Goal: Task Accomplishment & Management: Use online tool/utility

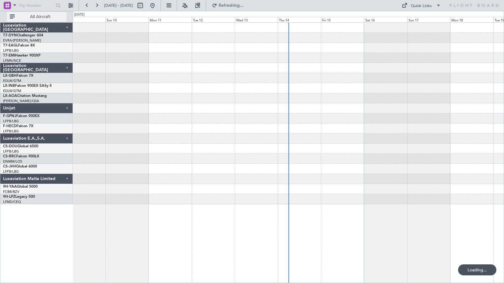
click at [27, 20] on button "All Aircraft" at bounding box center [37, 17] width 60 height 10
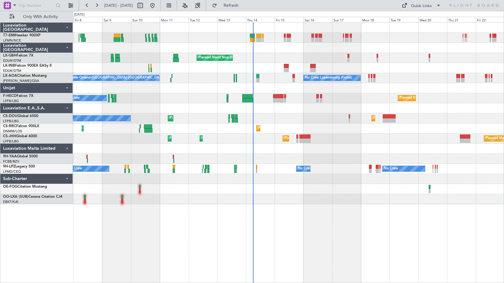
click at [255, 170] on div "No Crew No Crew No Crew [GEOGRAPHIC_DATA] ([GEOGRAPHIC_DATA])" at bounding box center [288, 169] width 430 height 10
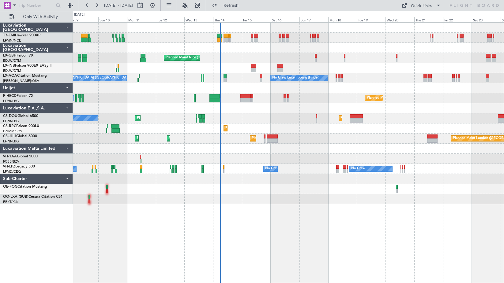
click at [236, 164] on div at bounding box center [288, 159] width 430 height 10
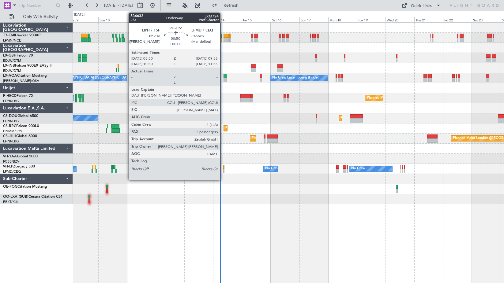
click at [223, 169] on div at bounding box center [224, 171] width 2 height 4
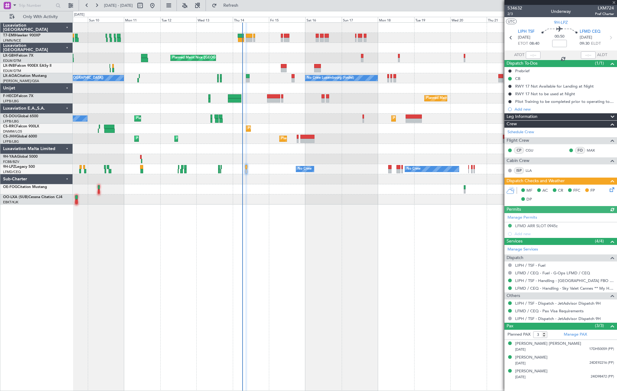
click at [231, 125] on div "Planned Maint Nice (Côte d'Azur Airport) Unplanned Maint Nice (Côte d'Azur Airp…" at bounding box center [345, 114] width 544 height 182
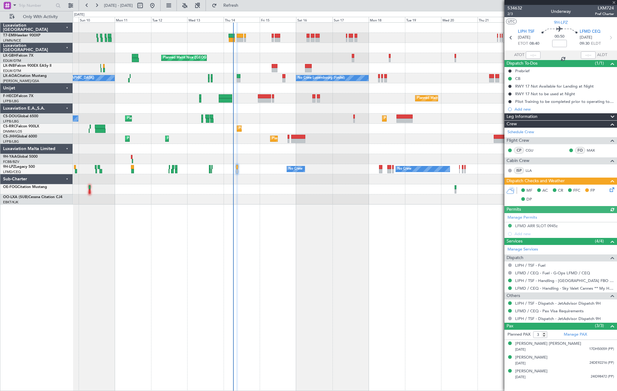
click at [162, 95] on div "Planned Maint Paris (Le Bourget) No Crew Planned Maint Paris (Le Bourget) No Cr…" at bounding box center [345, 98] width 544 height 10
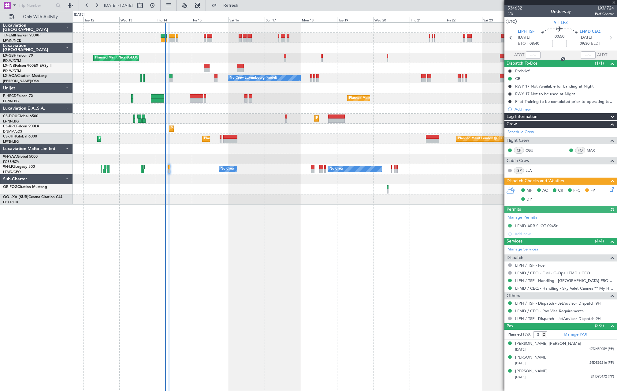
click at [218, 99] on div "Planned Maint Nice (Côte d'Azur Airport) No Crew Luxembourg (Findel) No Crew Sa…" at bounding box center [345, 114] width 544 height 182
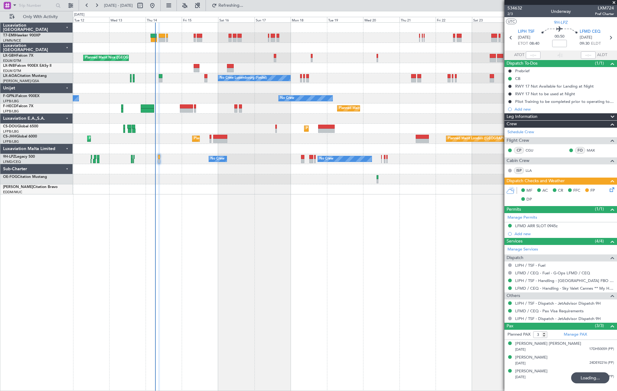
click at [159, 169] on div at bounding box center [345, 169] width 544 height 10
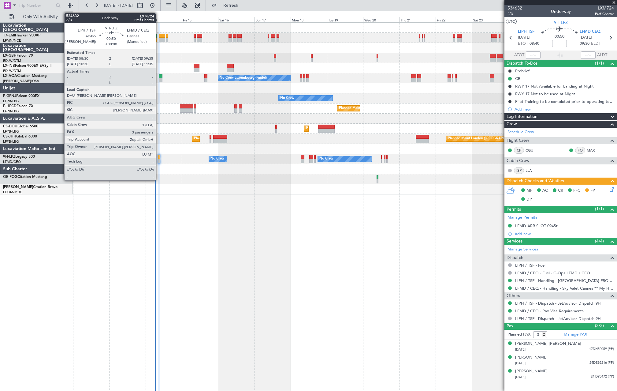
click at [158, 163] on div at bounding box center [159, 161] width 2 height 4
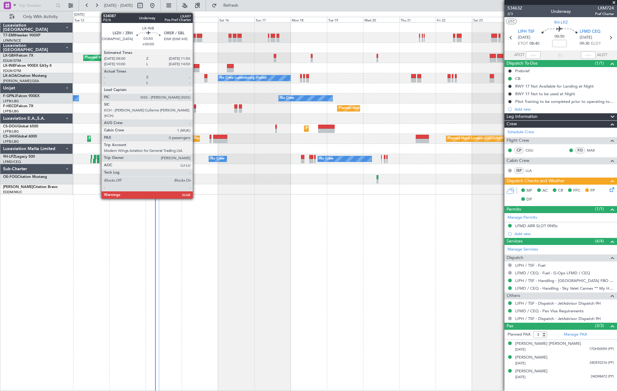
click at [195, 69] on div at bounding box center [197, 70] width 6 height 4
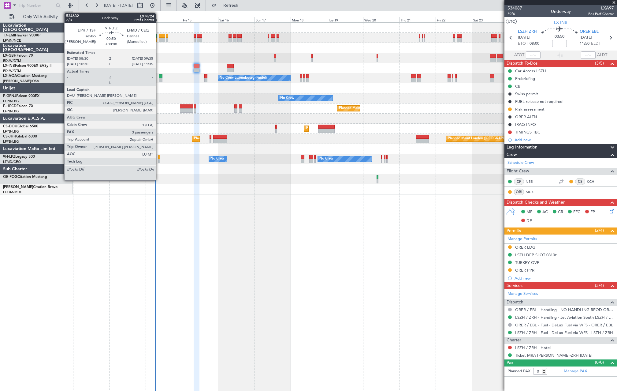
click at [158, 158] on div at bounding box center [159, 157] width 2 height 4
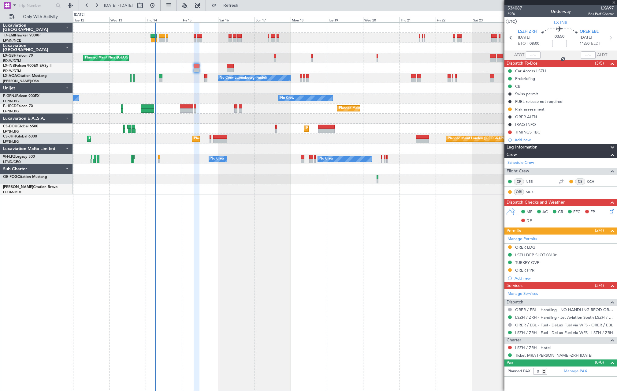
type input "3"
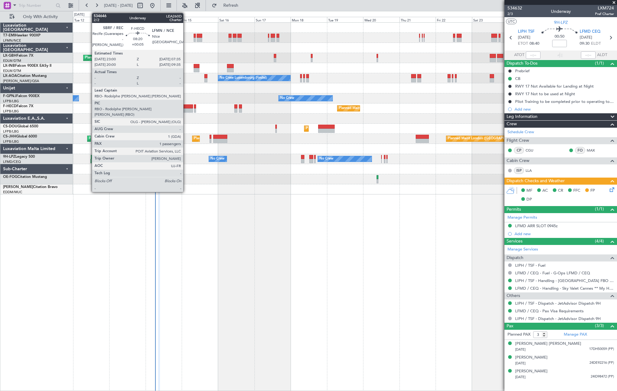
click at [186, 108] on div at bounding box center [186, 110] width 13 height 4
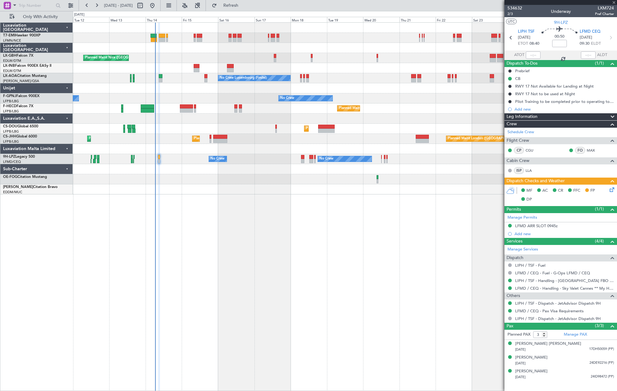
type input "+00:05"
type input "1"
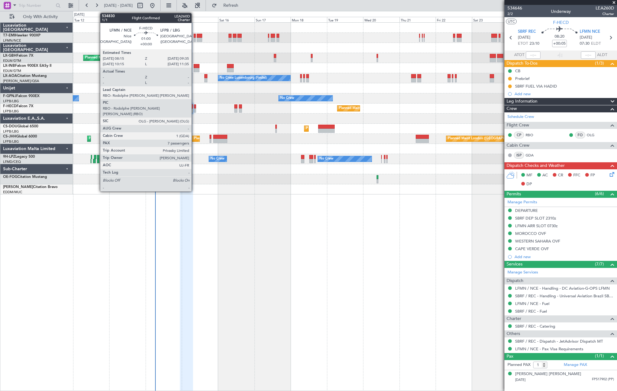
click at [194, 109] on div at bounding box center [195, 110] width 2 height 4
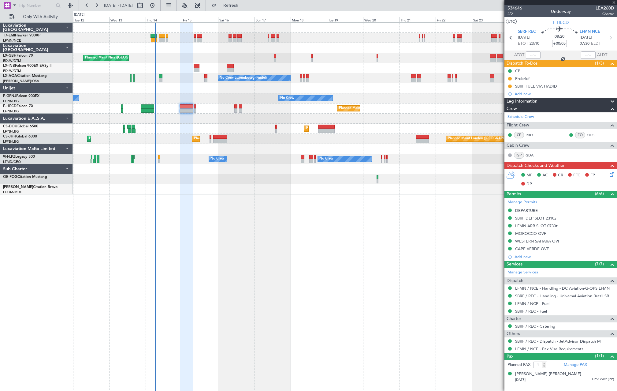
type input "7"
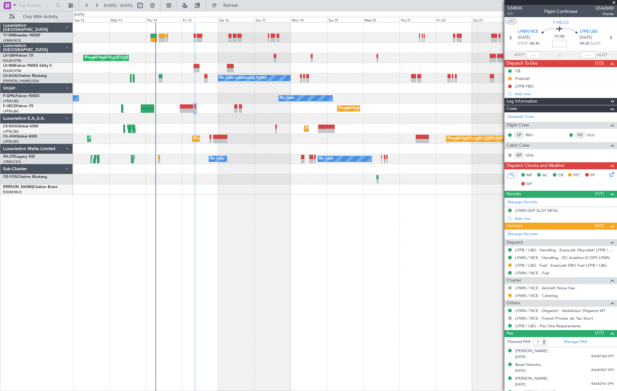
click at [187, 111] on div at bounding box center [186, 110] width 13 height 4
type input "+00:05"
type input "1"
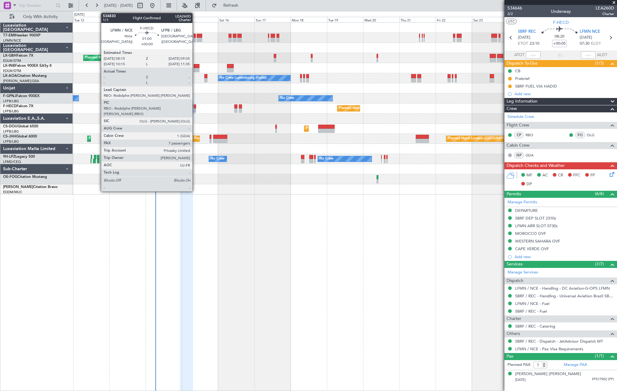
click at [195, 108] on div at bounding box center [195, 106] width 2 height 4
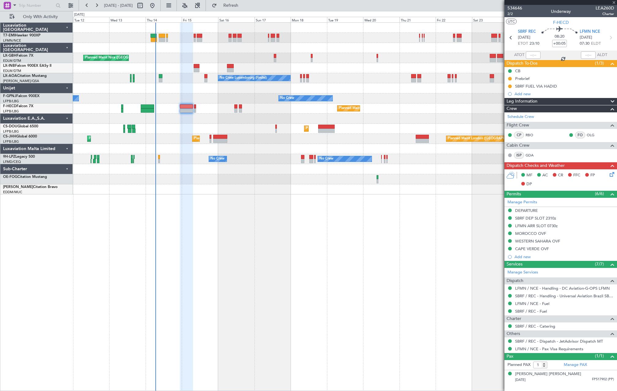
type input "7"
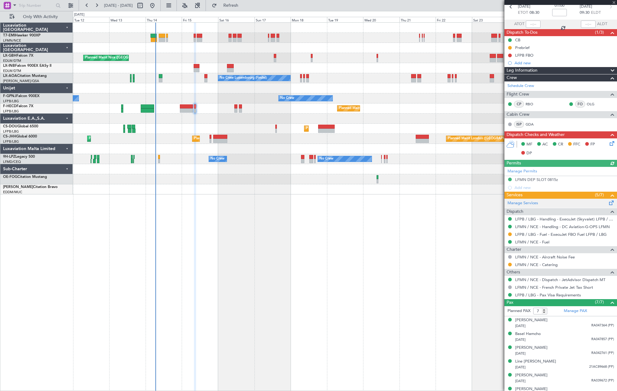
scroll to position [52, 0]
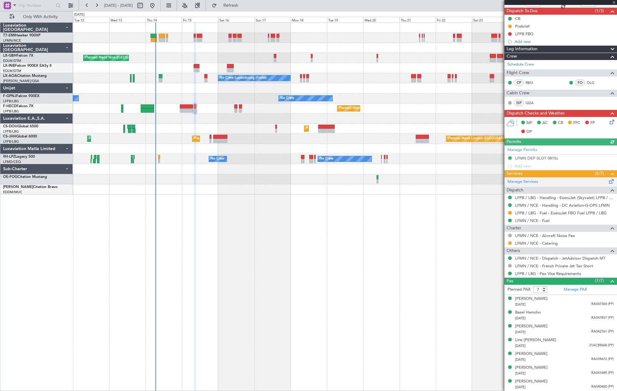
click at [490, 179] on div at bounding box center [345, 179] width 544 height 10
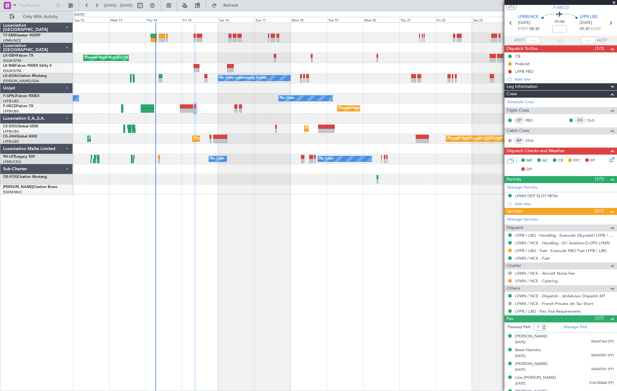
scroll to position [0, 0]
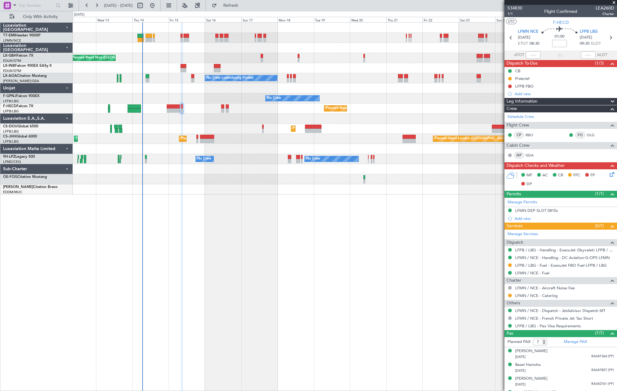
click at [163, 68] on div at bounding box center [345, 68] width 544 height 10
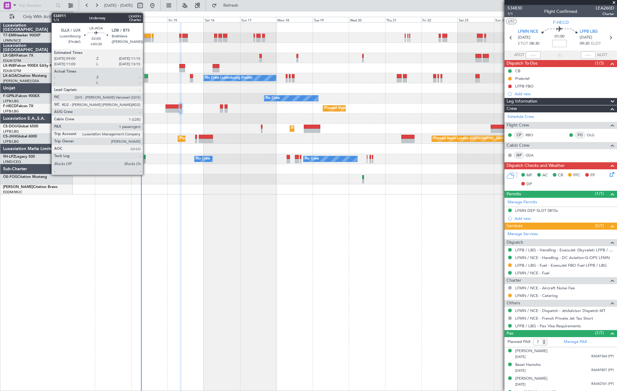
click at [146, 80] on div at bounding box center [146, 80] width 4 height 4
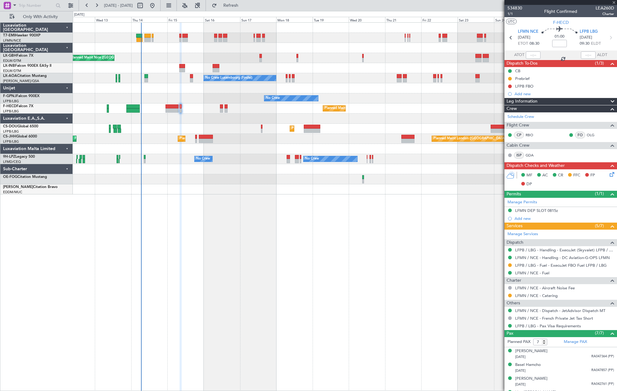
type input "+00:30"
type input "1"
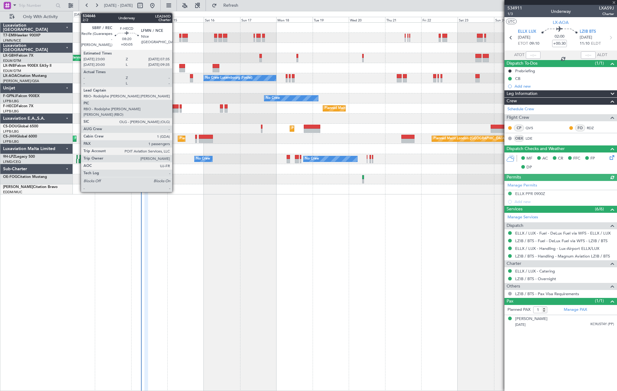
click at [175, 109] on div at bounding box center [171, 110] width 13 height 4
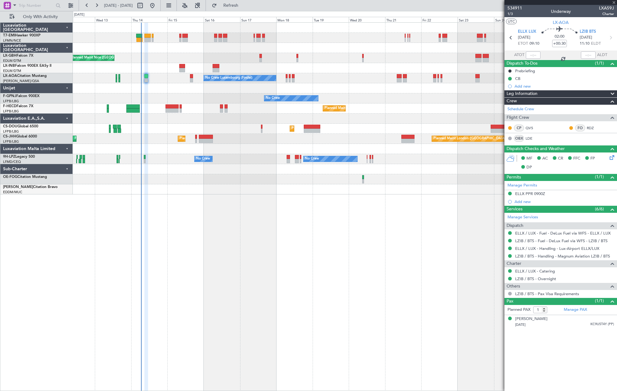
type input "+00:05"
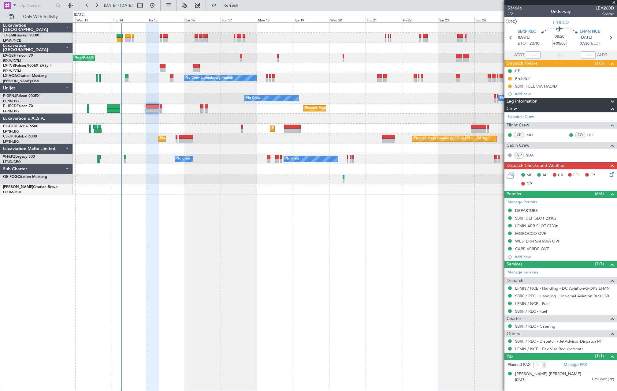
click at [135, 143] on div "Planned Maint London (Biggin Hill) Planned Maint Paris (Le Bourget) Planned Mai…" at bounding box center [345, 139] width 544 height 10
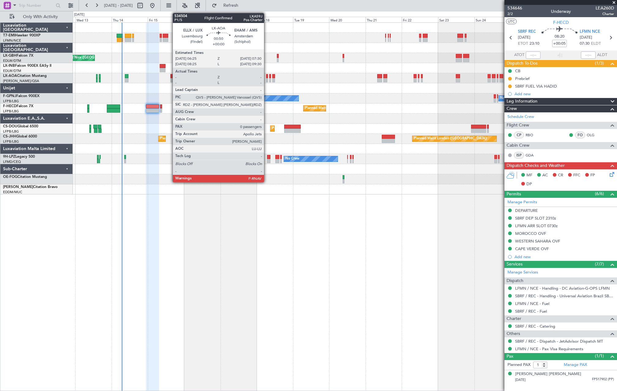
click at [267, 78] on div at bounding box center [267, 80] width 2 height 4
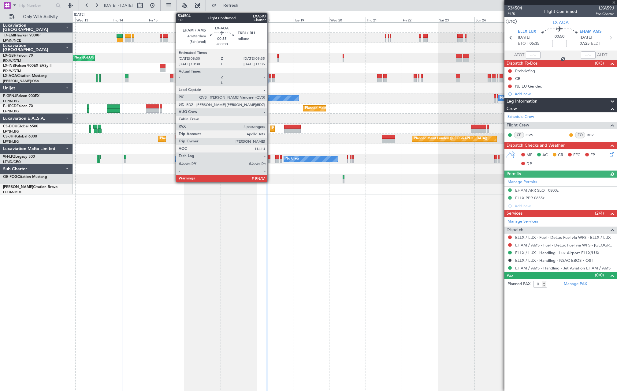
click at [270, 80] on div at bounding box center [270, 80] width 2 height 4
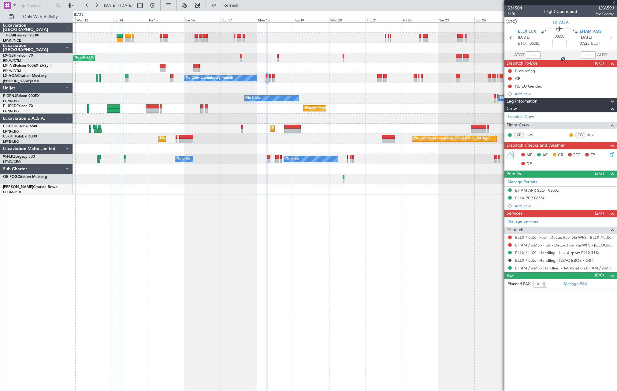
type input "4"
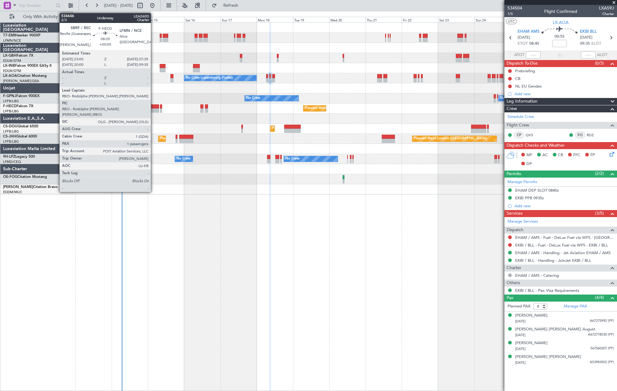
click at [153, 106] on div at bounding box center [152, 106] width 13 height 4
type input "+00:05"
type input "1"
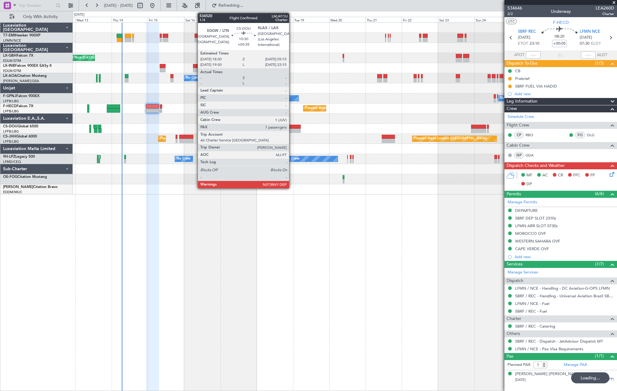
click at [292, 128] on div at bounding box center [292, 130] width 17 height 4
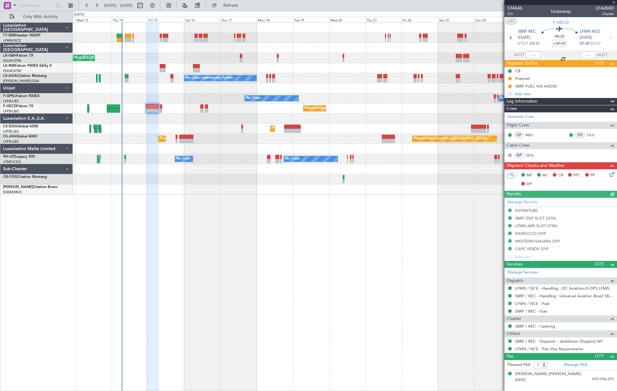
type input "+00:35"
type input "7"
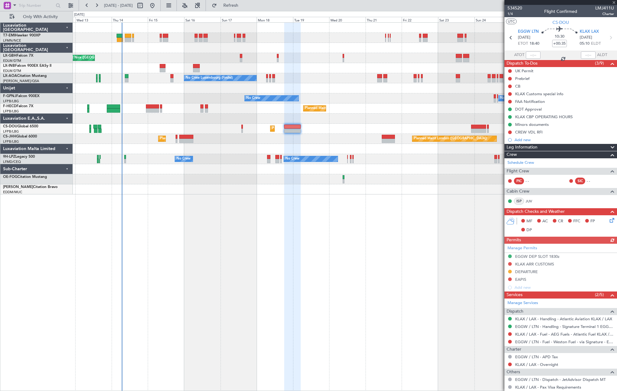
scroll to position [113, 0]
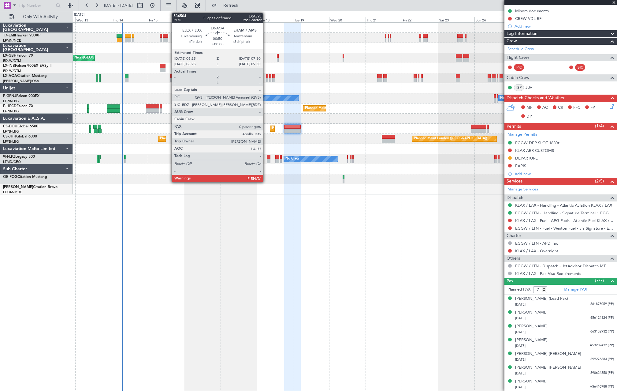
click at [266, 79] on div at bounding box center [267, 80] width 2 height 4
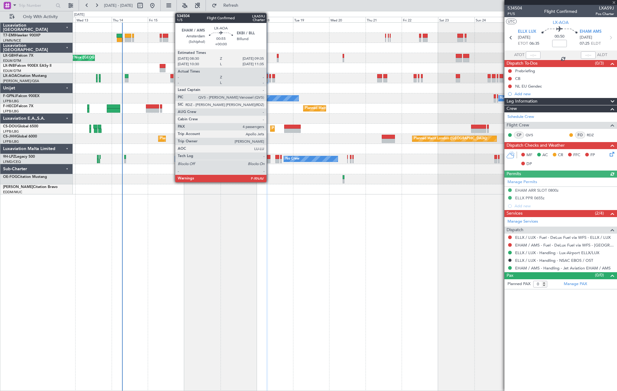
click at [269, 79] on div at bounding box center [270, 80] width 2 height 4
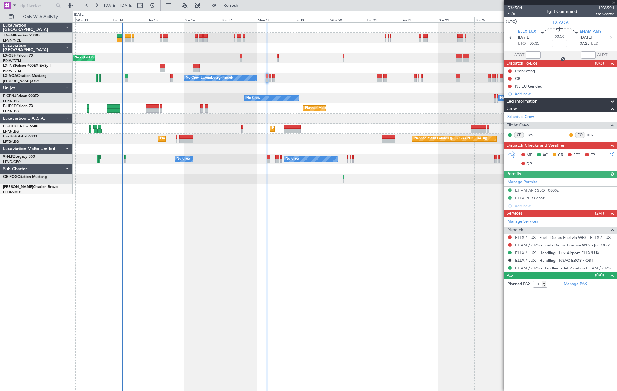
type input "4"
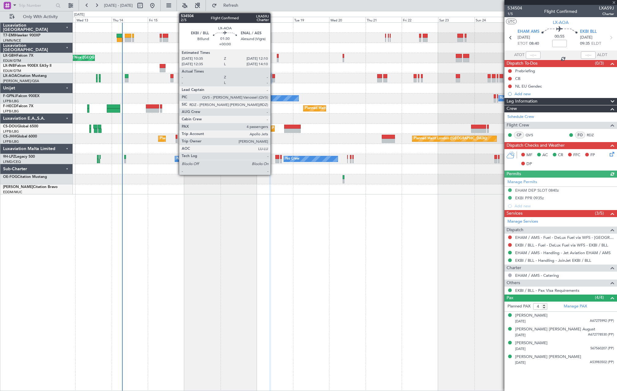
click at [274, 79] on div "No Crew Luxembourg (Findel) No Crew Sabadell No Crew Ostend-[GEOGRAPHIC_DATA] (…" at bounding box center [345, 78] width 544 height 10
click at [274, 80] on div at bounding box center [273, 80] width 2 height 4
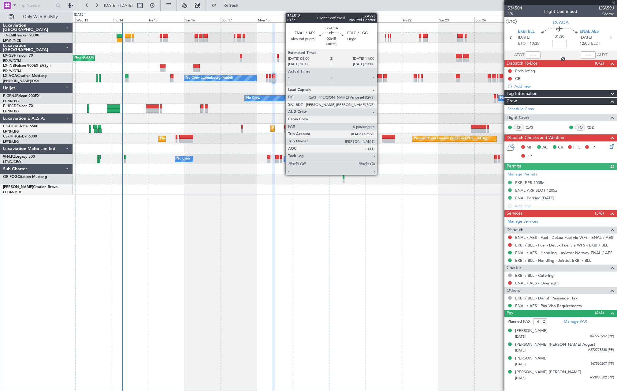
click at [380, 80] on div at bounding box center [379, 80] width 5 height 4
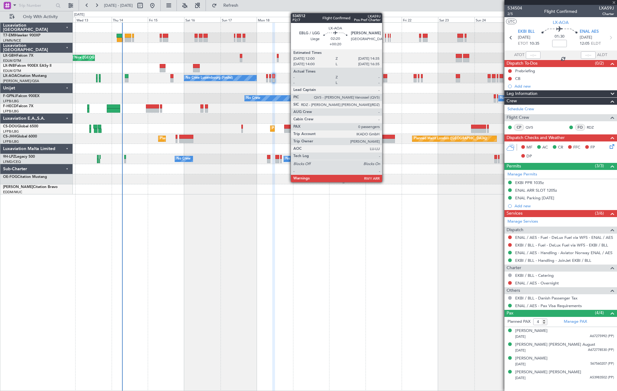
type input "+00:25"
type input "0"
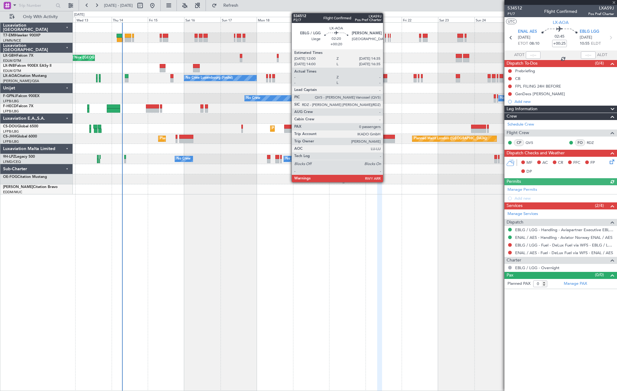
click at [386, 81] on div at bounding box center [385, 80] width 4 height 4
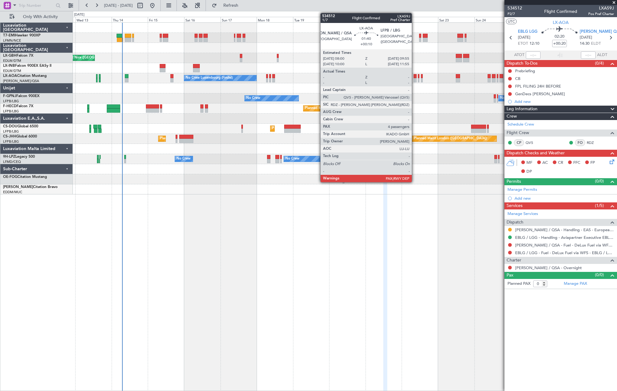
click at [415, 80] on div at bounding box center [415, 80] width 3 height 4
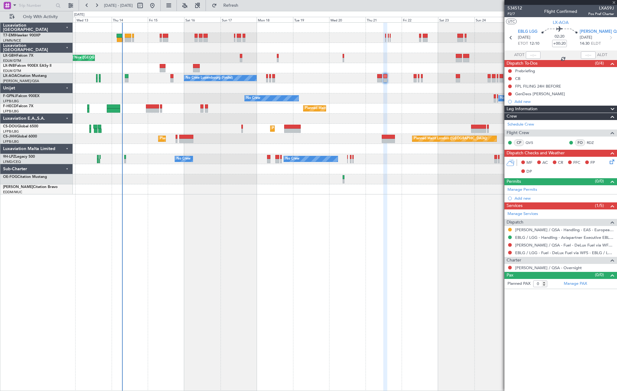
type input "+00:10"
type input "4"
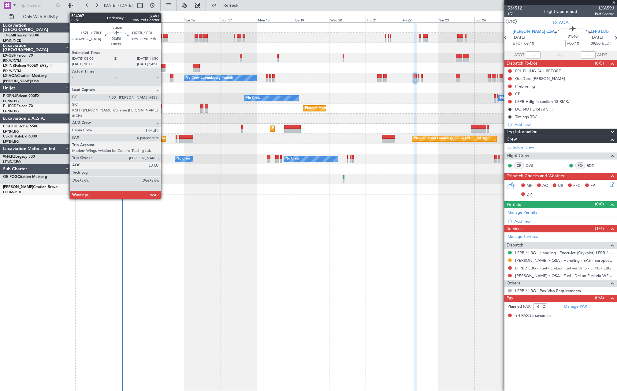
click at [164, 68] on div at bounding box center [163, 70] width 6 height 4
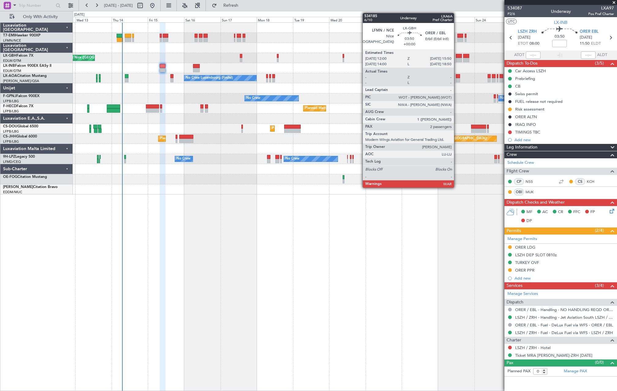
click at [457, 58] on div at bounding box center [459, 60] width 6 height 4
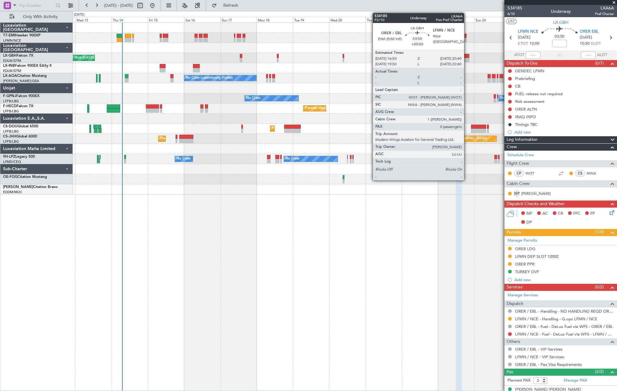
click at [467, 58] on div at bounding box center [466, 56] width 6 height 4
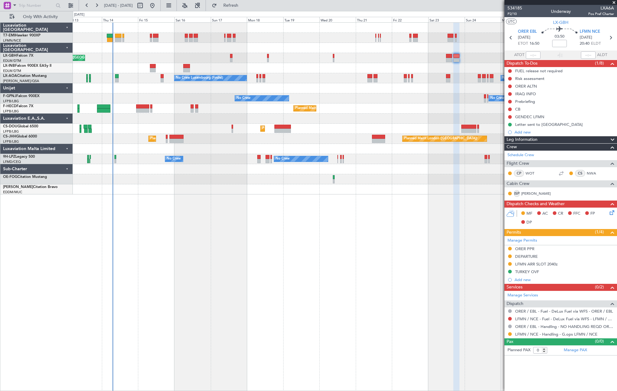
click at [301, 81] on div "No Crew Sabadell No Crew Luxembourg (Findel) No Crew Ostend-brugge (Ostend)" at bounding box center [345, 78] width 544 height 10
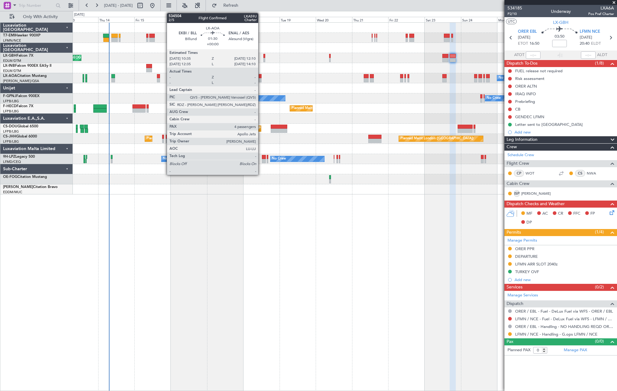
click at [261, 80] on div at bounding box center [260, 80] width 2 height 4
type input "4"
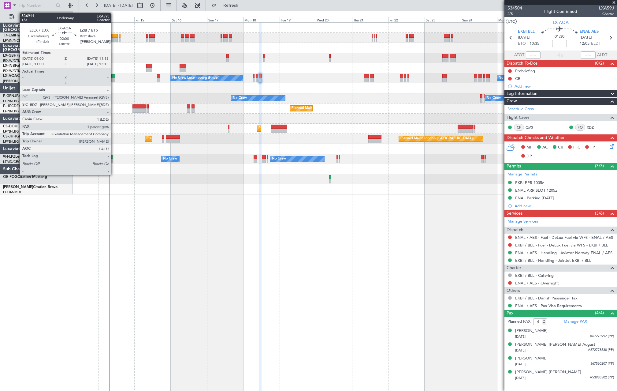
click at [114, 81] on div at bounding box center [113, 80] width 4 height 4
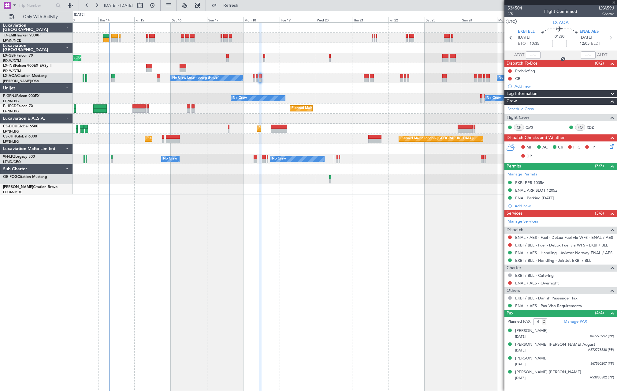
type input "+00:30"
type input "1"
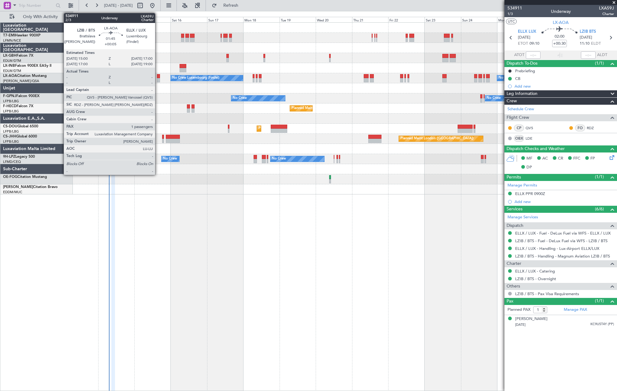
click at [158, 77] on div at bounding box center [158, 76] width 3 height 4
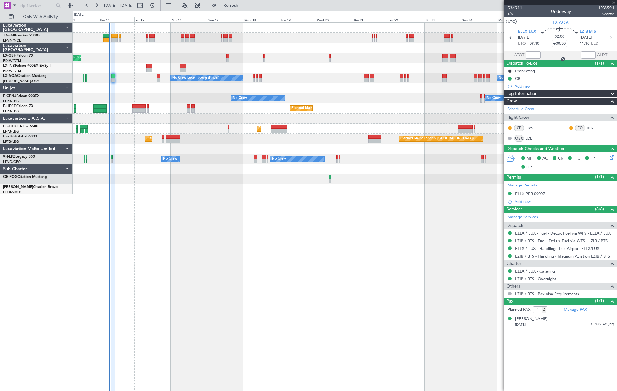
type input "+00:05"
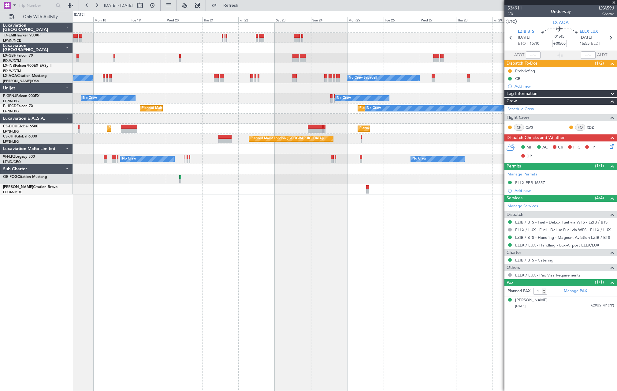
click at [159, 100] on div "No Crew Luxembourg (Findel) No Crew Sabadell No Crew No Crew No Crew Planned Ma…" at bounding box center [345, 109] width 544 height 172
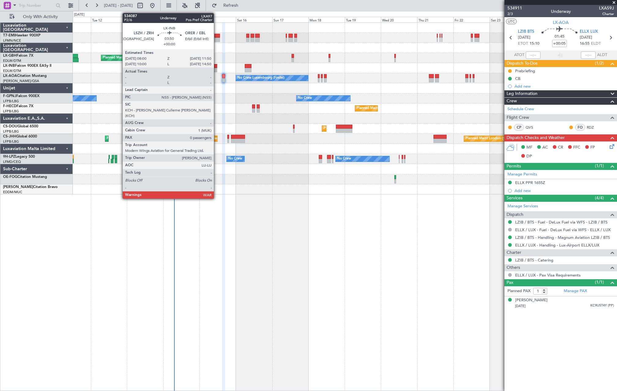
click at [216, 68] on div at bounding box center [214, 70] width 6 height 4
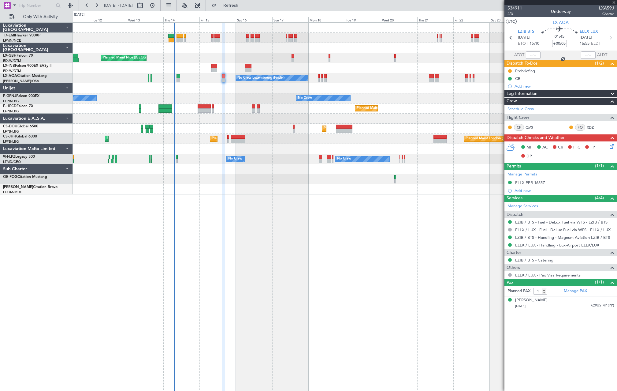
type input "0"
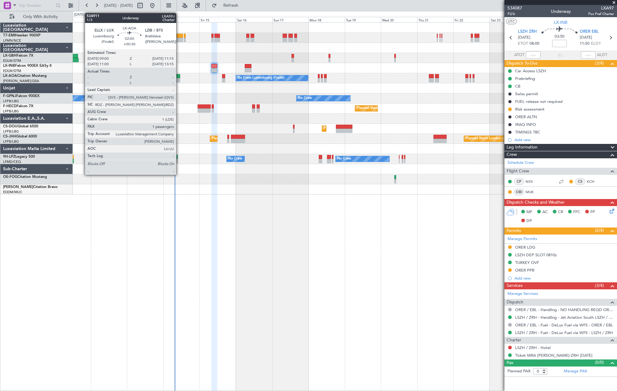
click at [179, 77] on div at bounding box center [179, 76] width 4 height 4
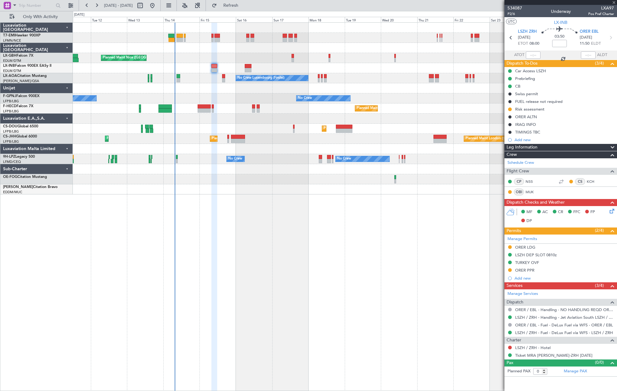
type input "+00:30"
type input "1"
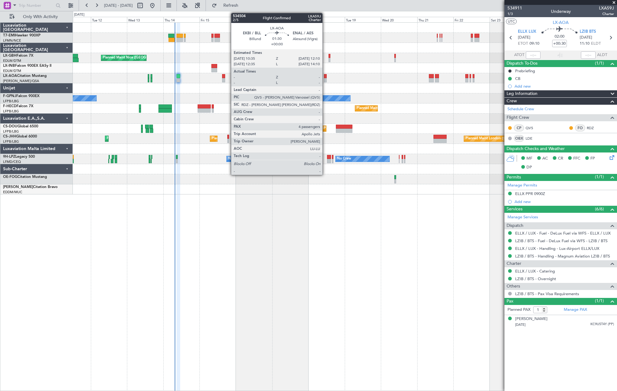
click at [325, 77] on div at bounding box center [325, 76] width 2 height 4
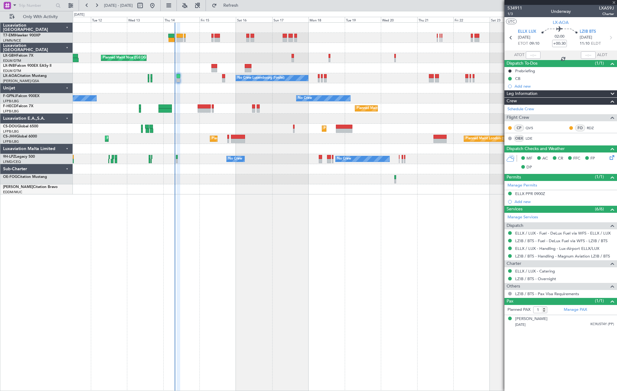
type input "4"
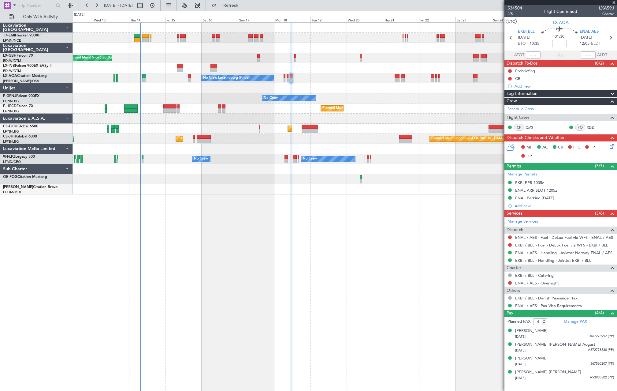
click at [396, 71] on div at bounding box center [345, 68] width 544 height 10
click at [396, 81] on div at bounding box center [397, 80] width 5 height 4
type input "+00:25"
type input "0"
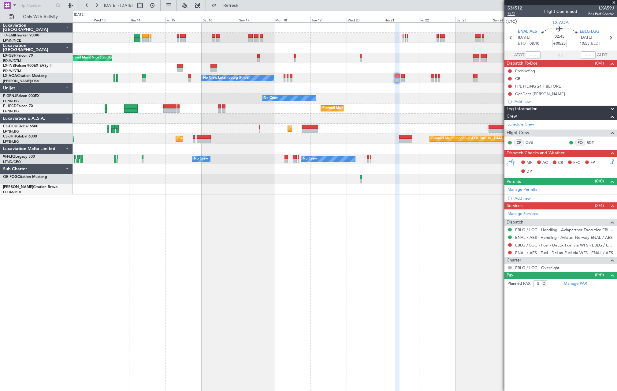
click at [513, 16] on span "P1/7" at bounding box center [515, 13] width 15 height 5
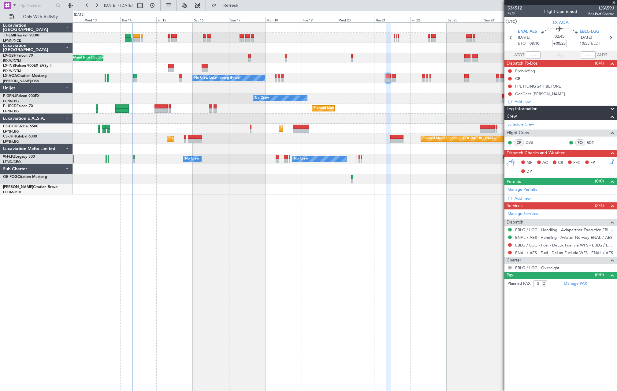
click at [322, 73] on div "No Crew Luxembourg (Findel) No Crew Sabadell No Crew Ostend-[GEOGRAPHIC_DATA] (…" at bounding box center [345, 78] width 544 height 10
click at [244, 4] on span "Refresh" at bounding box center [231, 5] width 26 height 4
click at [244, 8] on span "Refresh" at bounding box center [231, 5] width 26 height 4
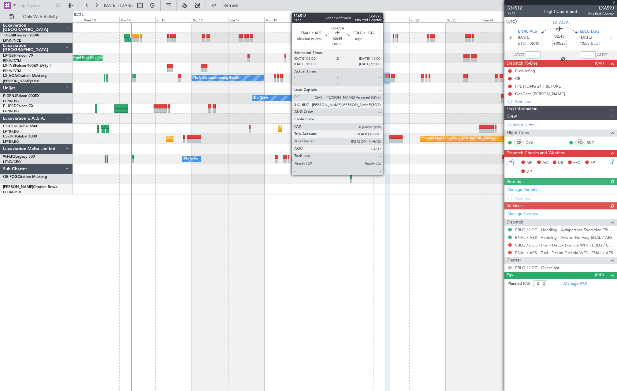
click at [386, 78] on div at bounding box center [387, 76] width 5 height 4
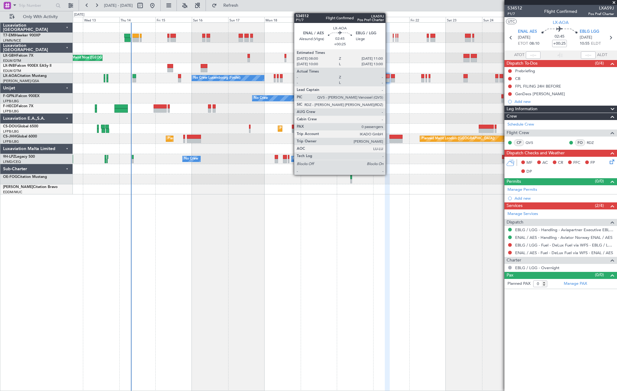
click at [387, 77] on div at bounding box center [387, 76] width 5 height 4
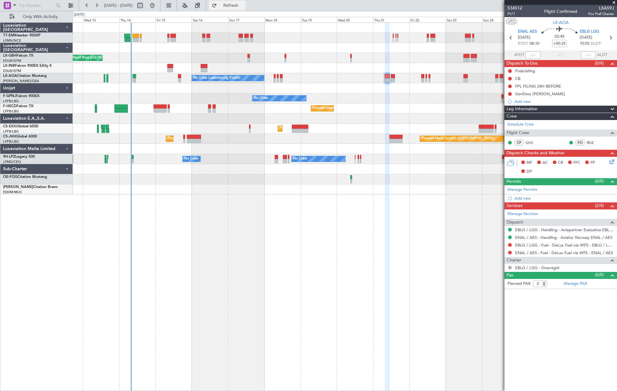
click at [244, 7] on span "Refresh" at bounding box center [231, 5] width 26 height 4
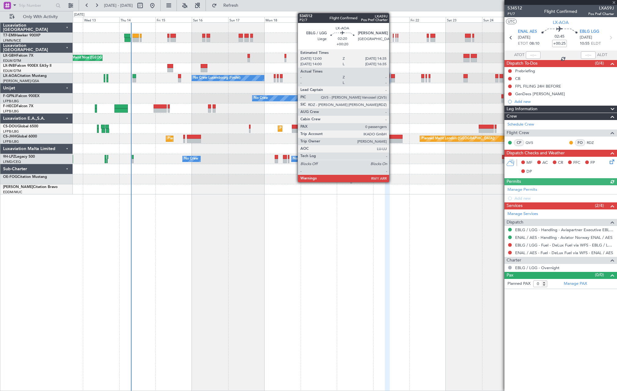
click at [392, 81] on div at bounding box center [393, 80] width 4 height 4
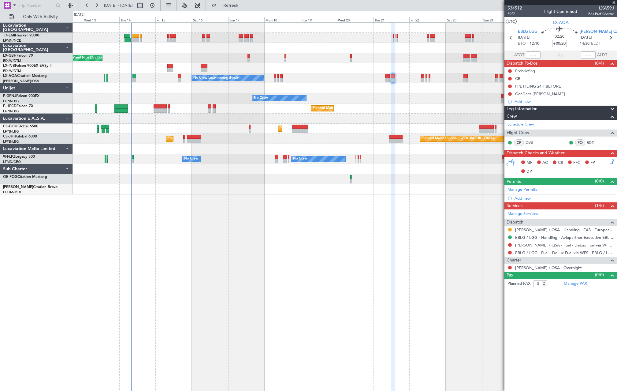
drag, startPoint x: 232, startPoint y: 8, endPoint x: 232, endPoint y: 15, distance: 6.4
click at [232, 8] on button "Refresh" at bounding box center [227, 6] width 37 height 10
click at [244, 6] on span "Refresh" at bounding box center [231, 5] width 26 height 4
click at [387, 82] on div at bounding box center [387, 80] width 5 height 4
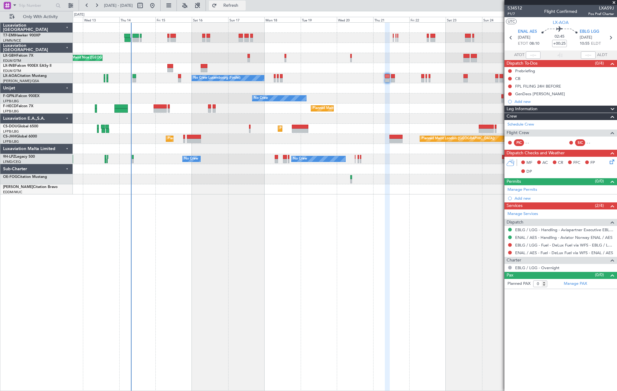
click at [244, 7] on span "Refresh" at bounding box center [231, 5] width 26 height 4
click at [509, 13] on span "P1/7" at bounding box center [515, 13] width 15 height 5
click at [242, 6] on span "Refresh" at bounding box center [231, 5] width 26 height 4
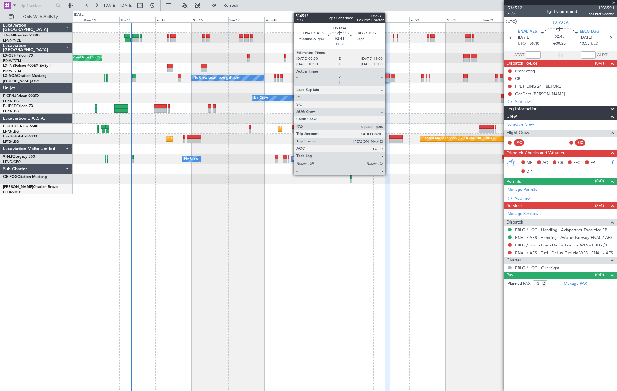
click at [388, 76] on div at bounding box center [387, 76] width 5 height 4
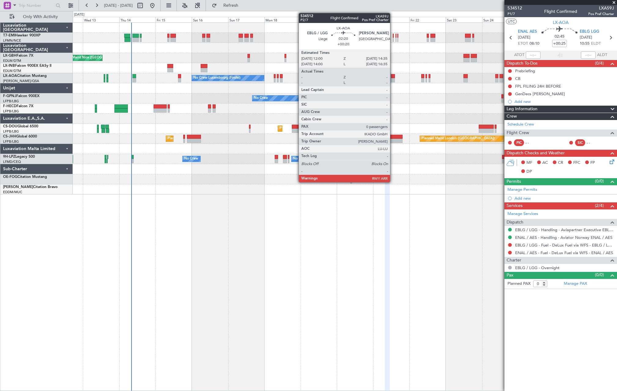
click at [393, 77] on div at bounding box center [393, 76] width 4 height 4
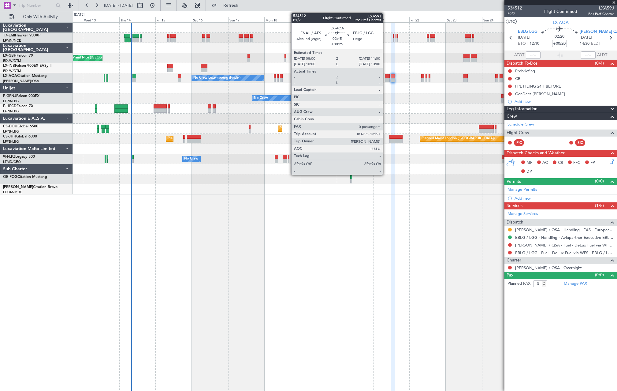
click at [386, 79] on div at bounding box center [387, 80] width 5 height 4
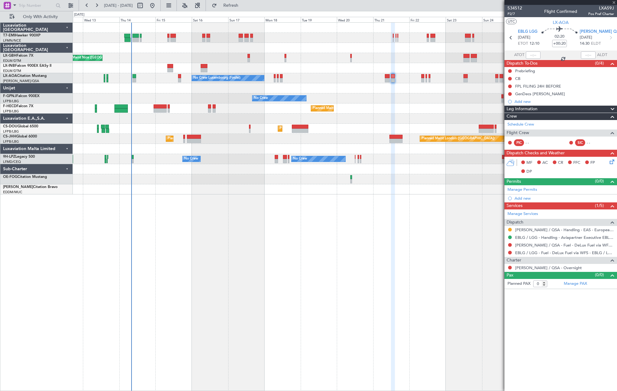
type input "+00:25"
click at [615, 4] on span at bounding box center [614, 3] width 6 height 6
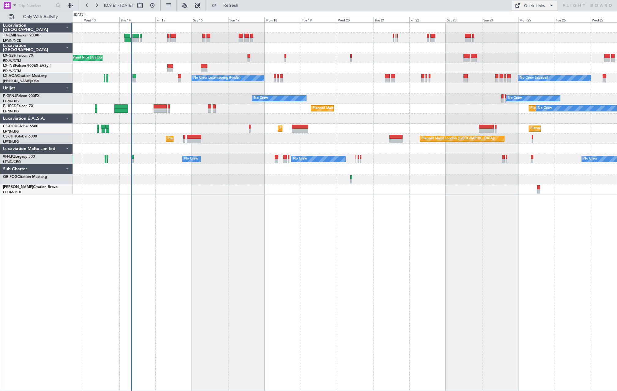
click at [536, 9] on div "Quick Links" at bounding box center [534, 6] width 21 height 6
click at [534, 23] on button "Trip Builder" at bounding box center [535, 20] width 46 height 15
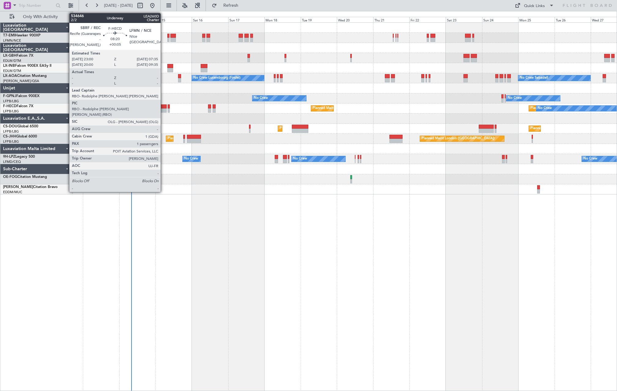
click at [163, 107] on div at bounding box center [160, 106] width 13 height 4
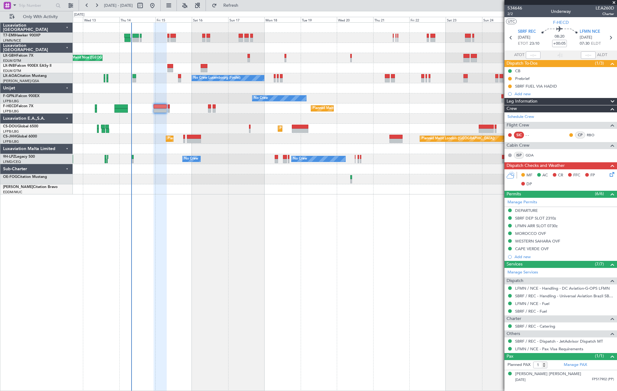
drag, startPoint x: 244, startPoint y: 6, endPoint x: 256, endPoint y: 15, distance: 14.8
click at [244, 6] on span "Refresh" at bounding box center [231, 5] width 26 height 4
click at [244, 5] on span "Refresh" at bounding box center [231, 5] width 26 height 4
click at [239, 8] on button "Refresh" at bounding box center [227, 6] width 37 height 10
click at [244, 6] on span "Refresh" at bounding box center [231, 5] width 26 height 4
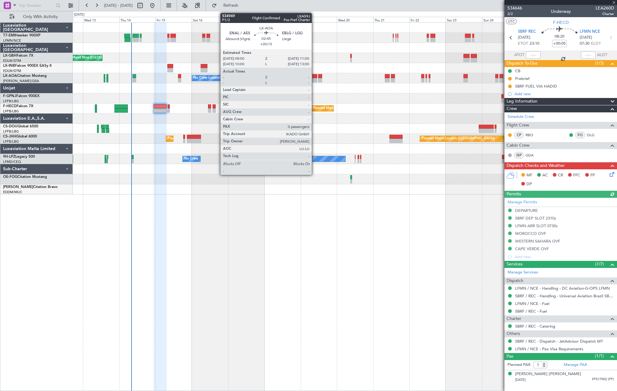
click at [314, 79] on div at bounding box center [314, 80] width 5 height 4
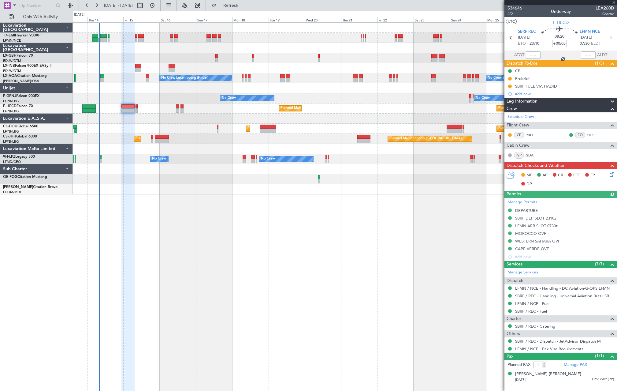
click at [281, 82] on div "Planned Maint Nice ([GEOGRAPHIC_DATA]) No Crew Luxembourg (Findel) No Crew Saba…" at bounding box center [345, 109] width 544 height 172
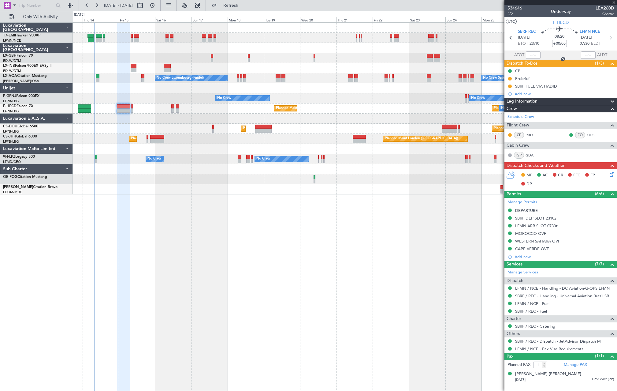
type input "+00:15"
type input "0"
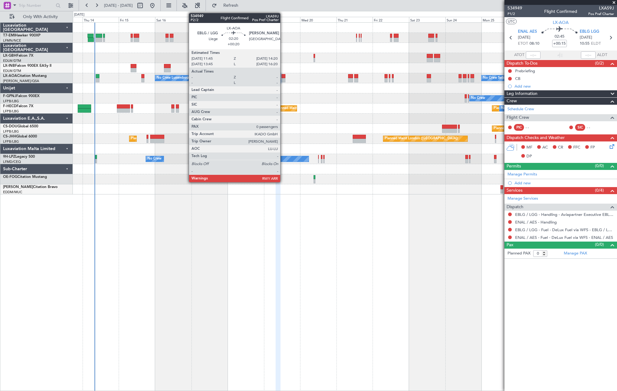
click at [283, 78] on div at bounding box center [283, 76] width 4 height 4
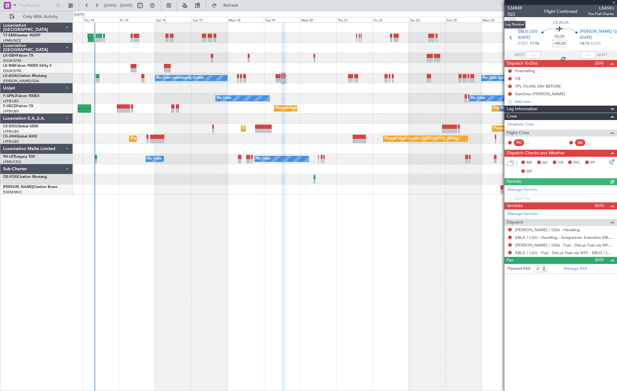
click at [515, 15] on span "P2/2" at bounding box center [515, 13] width 15 height 5
click at [241, 6] on span "Refresh" at bounding box center [231, 5] width 26 height 4
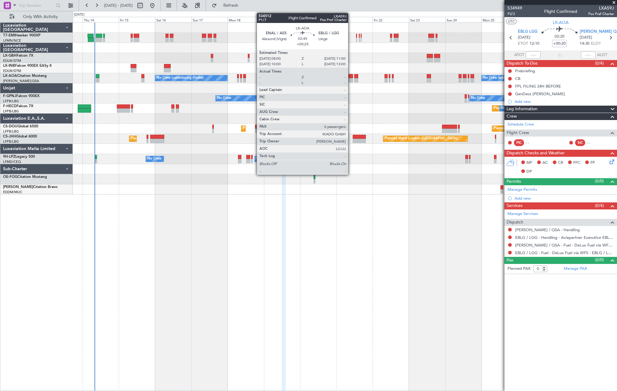
click at [351, 80] on div at bounding box center [350, 80] width 5 height 4
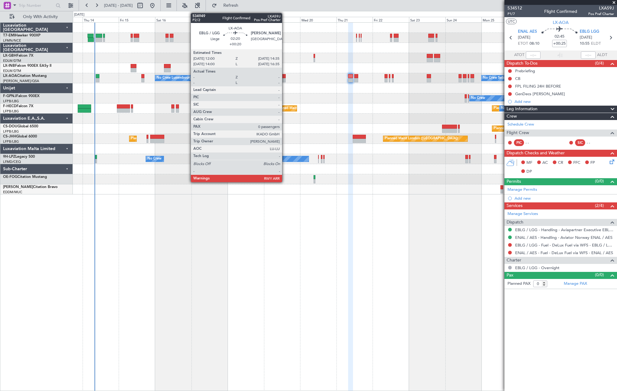
click at [285, 76] on div at bounding box center [284, 76] width 4 height 4
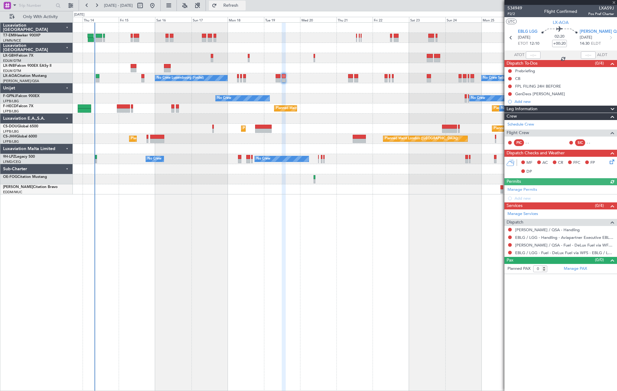
click at [244, 6] on span "Refresh" at bounding box center [231, 5] width 26 height 4
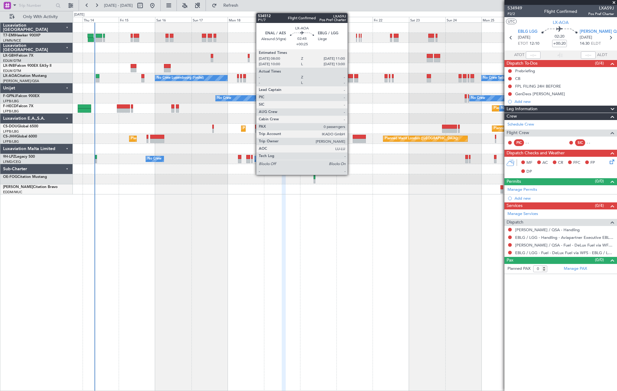
click at [350, 79] on div at bounding box center [350, 80] width 5 height 4
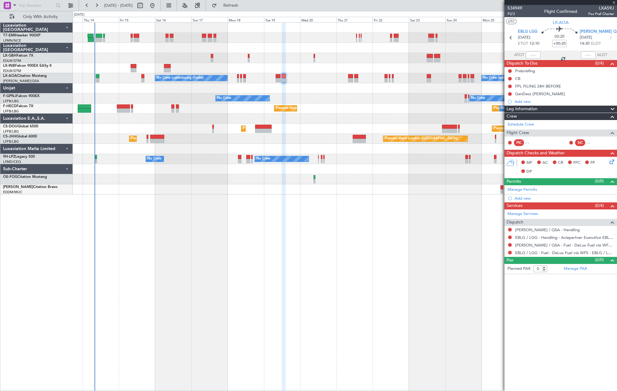
type input "+00:25"
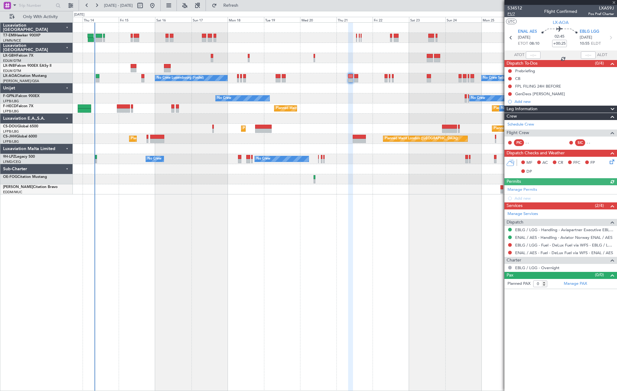
click at [518, 14] on span "P1/7" at bounding box center [515, 13] width 15 height 5
click at [242, 6] on span "Refresh" at bounding box center [231, 5] width 26 height 4
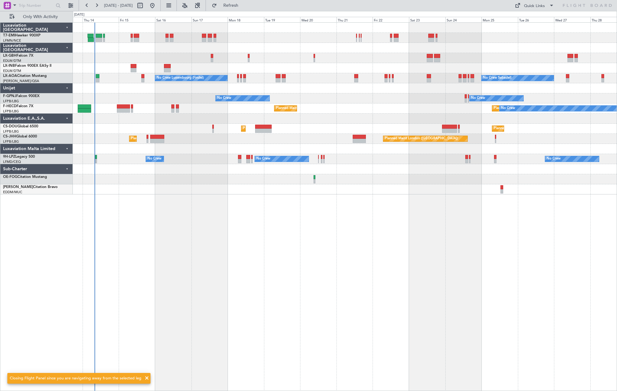
click at [354, 79] on div "No Crew Luxembourg (Findel) No Crew Sabadell No Crew Ostend-[GEOGRAPHIC_DATA] (…" at bounding box center [345, 78] width 544 height 10
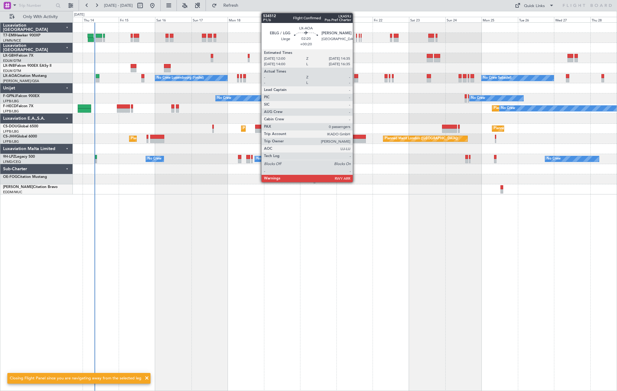
click at [356, 80] on div at bounding box center [356, 80] width 4 height 4
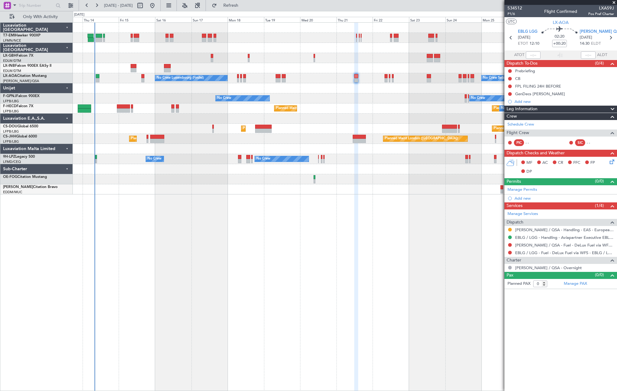
click at [517, 14] on mat-tooltip-component "Trip Number" at bounding box center [515, 19] width 30 height 16
click at [517, 14] on span "P1/6" at bounding box center [515, 13] width 15 height 5
click at [246, 2] on button "Refresh" at bounding box center [227, 6] width 37 height 10
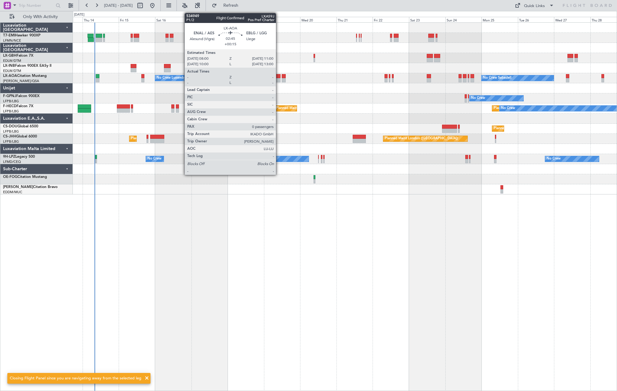
click at [279, 81] on div at bounding box center [278, 80] width 5 height 4
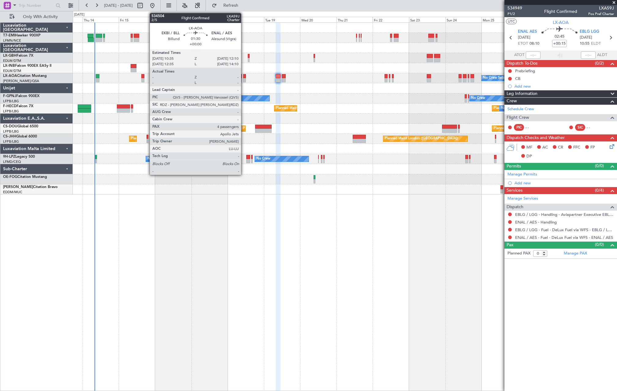
click at [244, 79] on div at bounding box center [244, 80] width 2 height 4
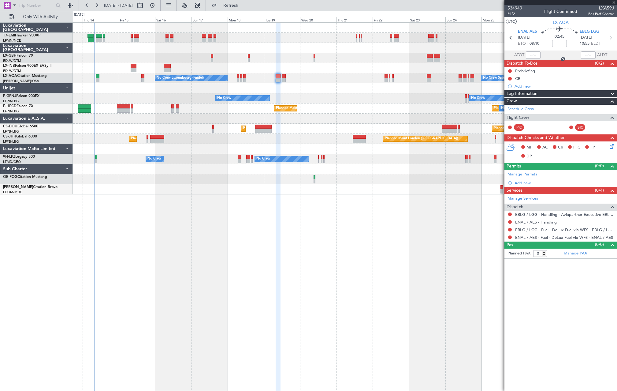
type input "4"
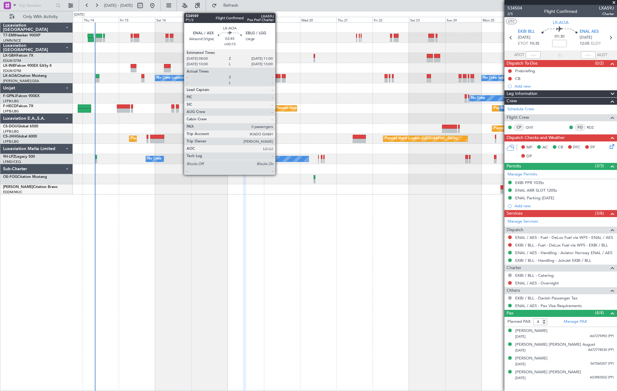
click at [278, 79] on div at bounding box center [278, 80] width 5 height 4
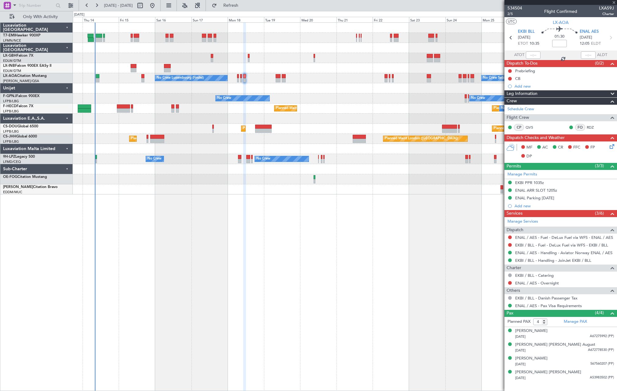
type input "+00:15"
type input "0"
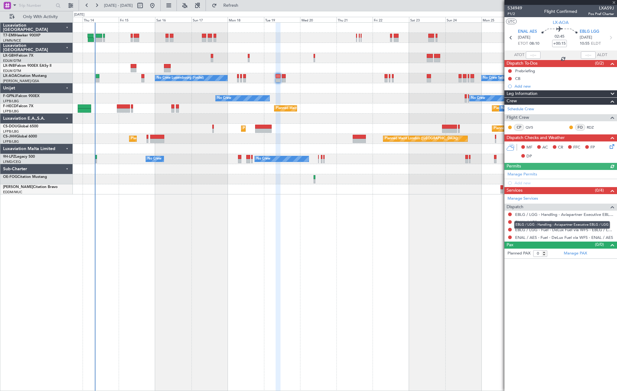
click at [541, 224] on div "EBLG / LGG - Handling - Aviapartner Executive EBLG / LGG" at bounding box center [562, 225] width 96 height 8
click at [527, 222] on link "ENAL / AES - Handling" at bounding box center [536, 221] width 42 height 5
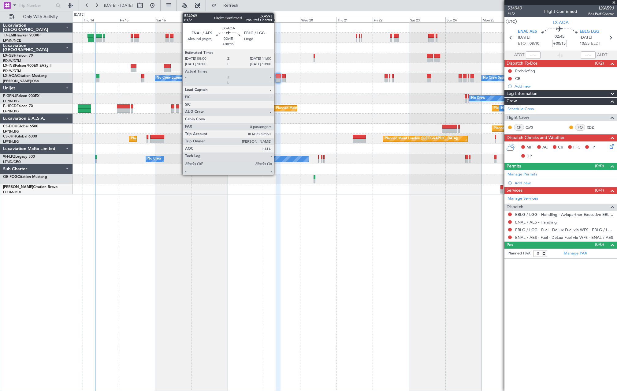
click at [276, 77] on div at bounding box center [278, 76] width 5 height 4
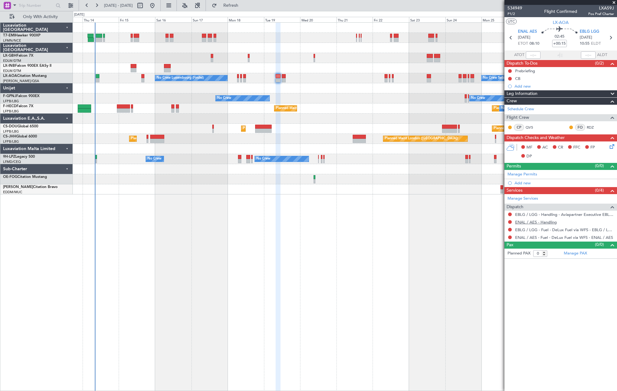
click at [547, 221] on link "ENAL / AES - Handling" at bounding box center [536, 221] width 42 height 5
click at [246, 10] on button "Refresh" at bounding box center [227, 6] width 37 height 10
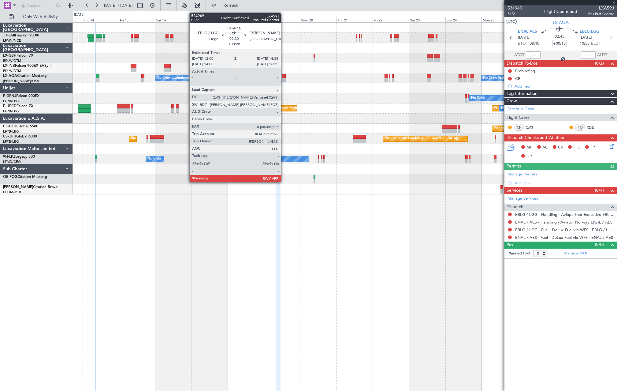
click at [284, 79] on div at bounding box center [284, 80] width 4 height 4
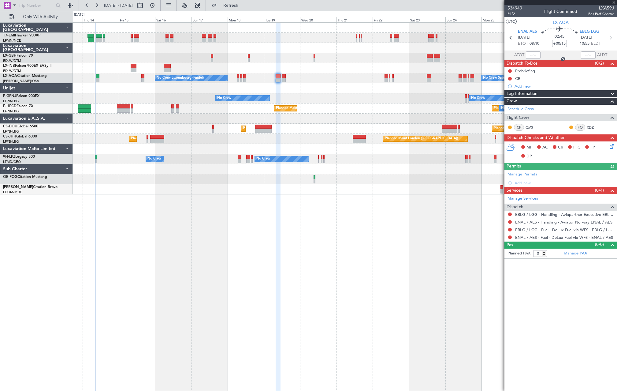
type input "+00:20"
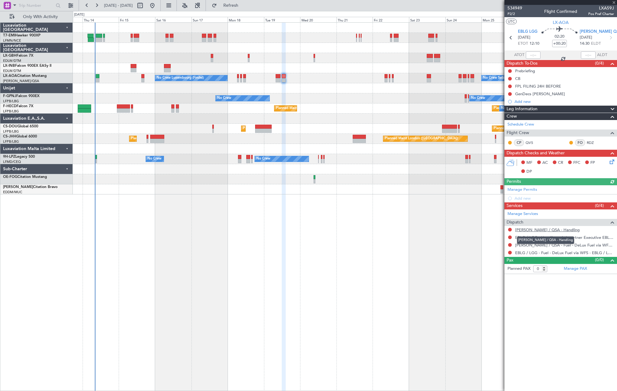
click at [534, 231] on link "[PERSON_NAME] / QSA - Handling" at bounding box center [547, 229] width 65 height 5
click at [244, 8] on span "Refresh" at bounding box center [231, 5] width 26 height 4
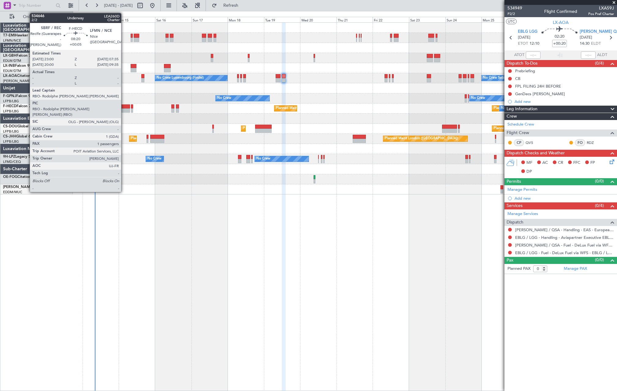
click at [124, 110] on div at bounding box center [123, 110] width 13 height 4
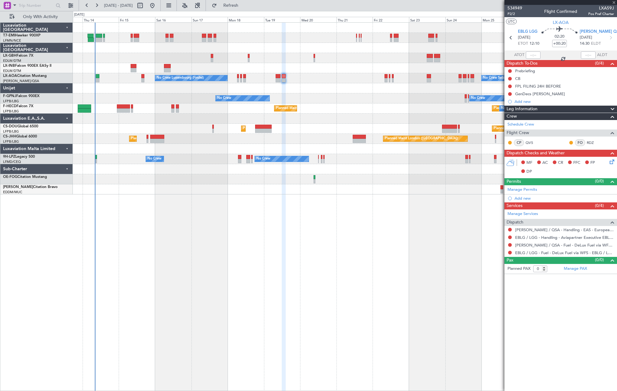
type input "+00:05"
type input "1"
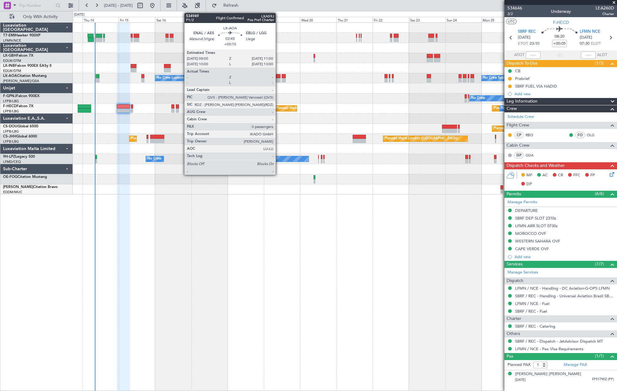
click at [278, 81] on div at bounding box center [278, 80] width 5 height 4
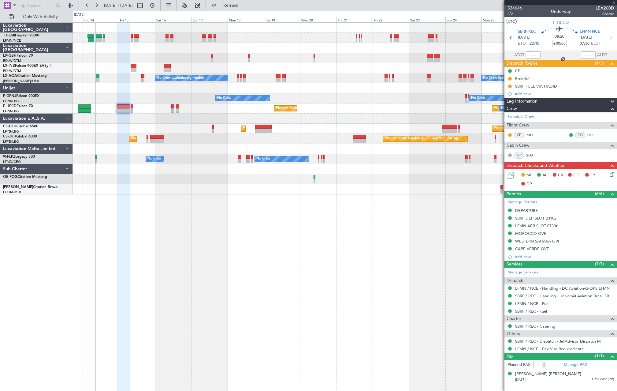
type input "+00:15"
type input "0"
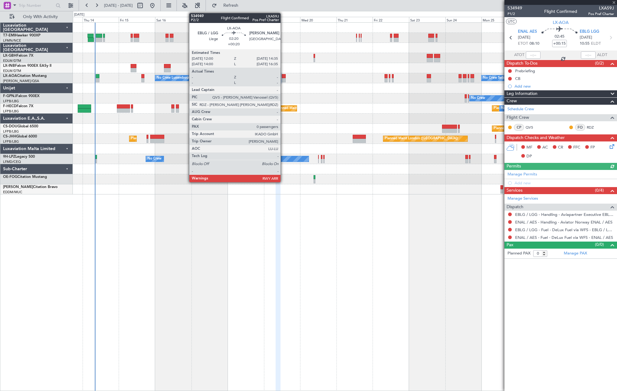
click at [283, 82] on div at bounding box center [284, 80] width 4 height 4
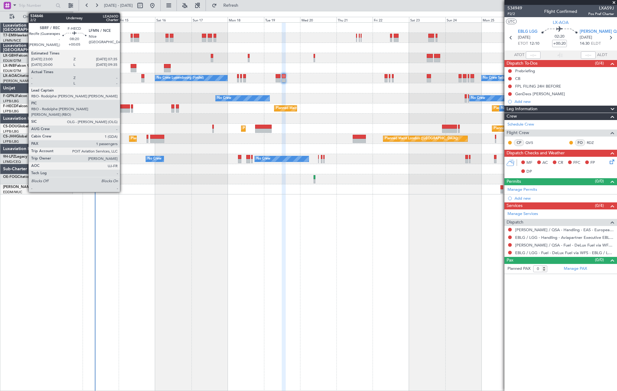
click at [123, 111] on div at bounding box center [123, 110] width 13 height 4
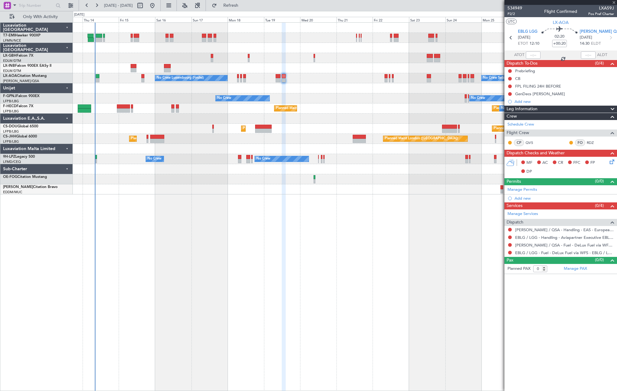
type input "+00:05"
type input "1"
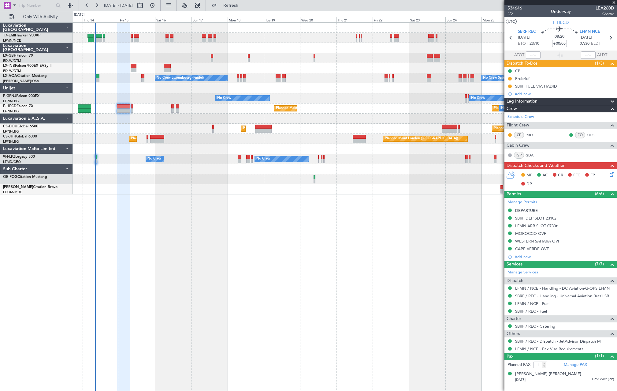
click at [116, 102] on div "No Crew No Crew No Crew No Crew Planned Maint Paris (Le Bourget)" at bounding box center [345, 98] width 544 height 10
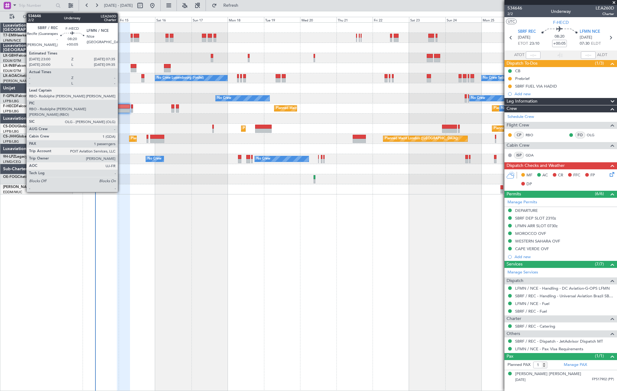
click at [121, 106] on div at bounding box center [123, 106] width 13 height 4
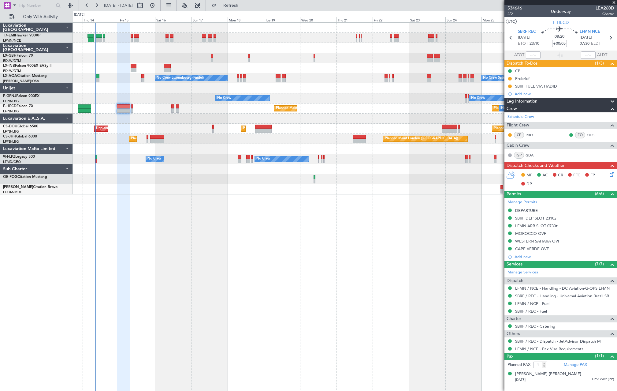
click at [134, 76] on div "No Crew Luxembourg (Findel) No Crew Sabadell No Crew Ostend-[GEOGRAPHIC_DATA] (…" at bounding box center [345, 78] width 544 height 10
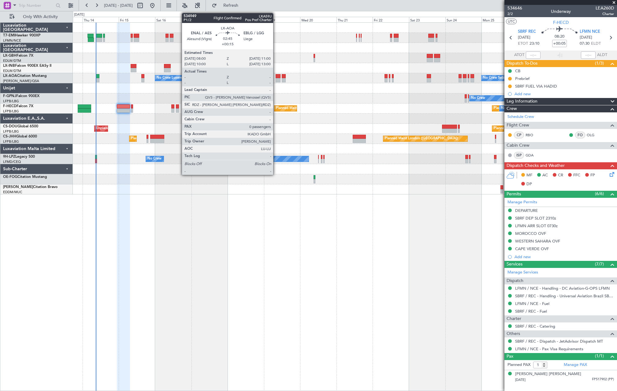
click at [276, 82] on div at bounding box center [278, 80] width 5 height 4
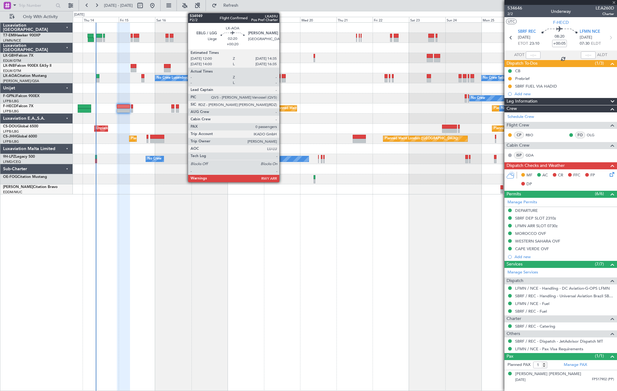
type input "+00:15"
type input "0"
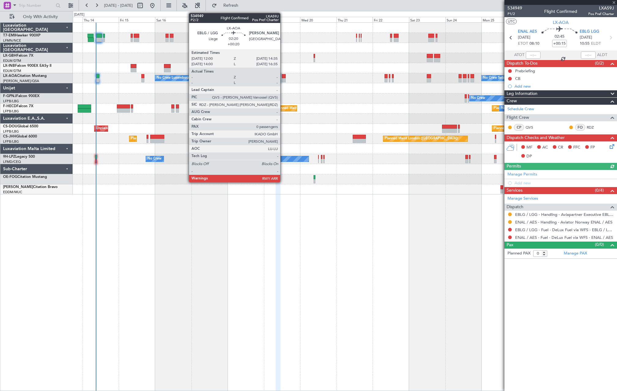
click at [283, 80] on div at bounding box center [284, 80] width 4 height 4
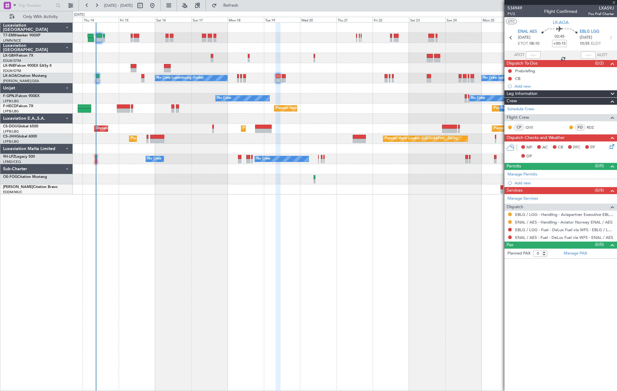
type input "+00:20"
